Goal: Communication & Community: Answer question/provide support

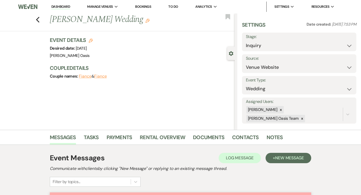
select select "5"
select select "2583"
click at [63, 6] on link "Dashboard" at bounding box center [60, 6] width 19 height 5
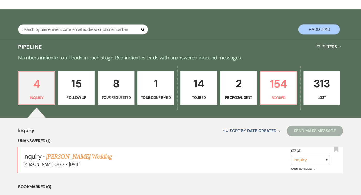
scroll to position [81, 0]
click at [86, 164] on div "[PERSON_NAME] Oasis · [DATE]" at bounding box center [180, 165] width 314 height 7
click at [86, 158] on link "[PERSON_NAME] Wedding" at bounding box center [79, 156] width 66 height 9
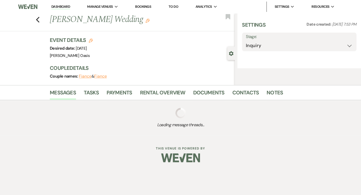
select select "5"
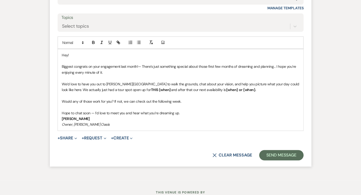
scroll to position [450, 0]
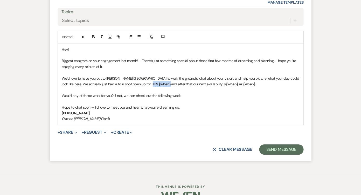
drag, startPoint x: 131, startPoint y: 78, endPoint x: 114, endPoint y: 78, distance: 17.4
click at [151, 82] on strong "THIS {when}" at bounding box center [161, 84] width 20 height 5
drag, startPoint x: 280, startPoint y: 79, endPoint x: 248, endPoint y: 79, distance: 32.2
click at [248, 79] on p "We’d love to have you out to [PERSON_NAME][GEOGRAPHIC_DATA] to walk the grounds…" at bounding box center [180, 82] width 237 height 12
drag, startPoint x: 104, startPoint y: 87, endPoint x: 78, endPoint y: 84, distance: 26.1
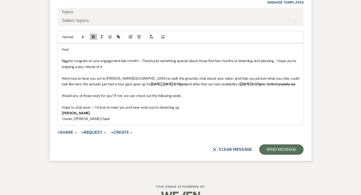
click at [78, 84] on div "Hey! Biggest congrats on your engagement last month!— There’s just something sp…" at bounding box center [180, 85] width 245 height 82
drag, startPoint x: 76, startPoint y: 84, endPoint x: 106, endPoint y: 86, distance: 29.9
click at [106, 86] on p "We’d love to have you out to [PERSON_NAME][GEOGRAPHIC_DATA] to walk the grounds…" at bounding box center [180, 82] width 237 height 12
click at [93, 34] on icon "button" at bounding box center [93, 36] width 5 height 5
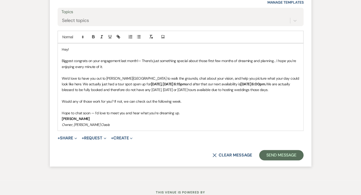
drag, startPoint x: 77, startPoint y: 83, endPoint x: 85, endPoint y: 88, distance: 10.0
click at [85, 88] on p "We’d love to have you out to [PERSON_NAME][GEOGRAPHIC_DATA] to walk the grounds…" at bounding box center [180, 84] width 237 height 17
click at [102, 38] on line "button" at bounding box center [102, 38] width 2 height 0
click at [94, 76] on p "We’d love to have you out to [PERSON_NAME][GEOGRAPHIC_DATA] to walk the grounds…" at bounding box center [180, 84] width 237 height 17
click at [293, 156] on button "Send Message" at bounding box center [281, 155] width 44 height 10
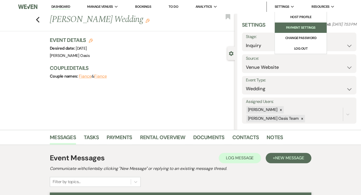
scroll to position [0, 0]
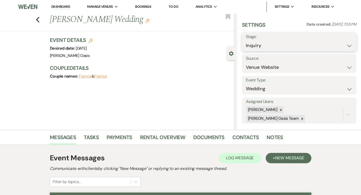
select select "2"
click at [338, 41] on button "Save" at bounding box center [344, 42] width 24 height 10
click at [59, 6] on link "Dashboard" at bounding box center [60, 6] width 19 height 5
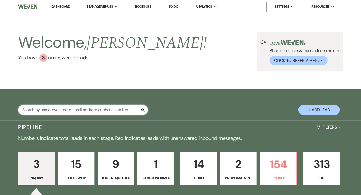
click at [92, 105] on input "text" at bounding box center [83, 110] width 130 height 10
paste input "[PERSON_NAME]"
type input "[PERSON_NAME]"
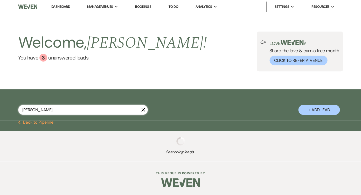
select select "6"
select select "8"
select select "4"
select select "8"
select select "1"
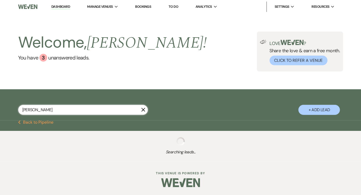
select select "8"
select select "5"
select select "8"
select select "1"
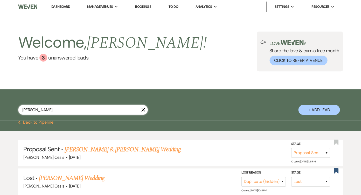
type input "[PERSON_NAME]"
click at [54, 10] on li "Dashboard" at bounding box center [61, 7] width 24 height 10
click at [55, 7] on link "Dashboard" at bounding box center [60, 6] width 19 height 5
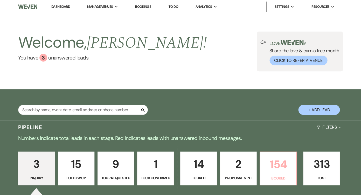
click at [285, 174] on link "154 Booked" at bounding box center [278, 169] width 37 height 34
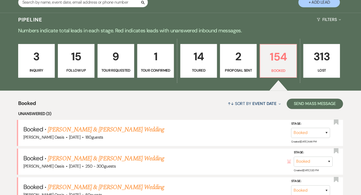
scroll to position [126, 0]
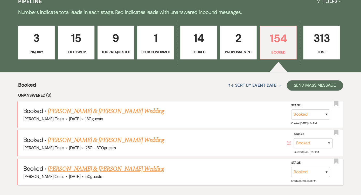
click at [138, 168] on link "[PERSON_NAME] & [PERSON_NAME] Wedding" at bounding box center [106, 168] width 116 height 9
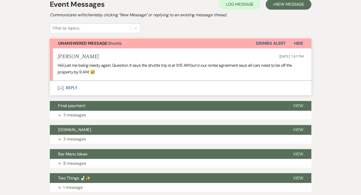
scroll to position [109, 0]
click at [138, 82] on button "Envelope Reply" at bounding box center [180, 88] width 261 height 15
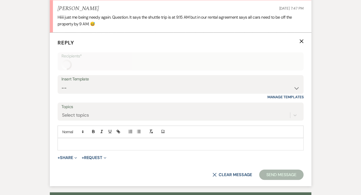
scroll to position [167, 0]
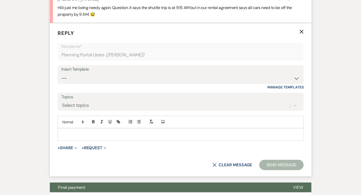
click at [108, 139] on form "Reply X Recipients* Planning Portal Users ( [PERSON_NAME] ) Insert Template -- …" at bounding box center [180, 99] width 261 height 153
click at [108, 137] on div at bounding box center [180, 135] width 245 height 12
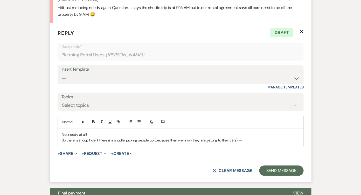
click at [247, 137] on p "So there is a loop hole if there is a shuttle. picking people up (because then …" at bounding box center [180, 140] width 237 height 6
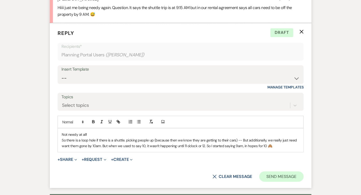
click at [284, 177] on button "Send Message" at bounding box center [281, 177] width 44 height 10
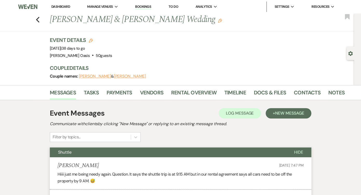
scroll to position [0, 0]
click at [61, 4] on link "Dashboard" at bounding box center [60, 6] width 19 height 4
